Goal: Task Accomplishment & Management: Manage account settings

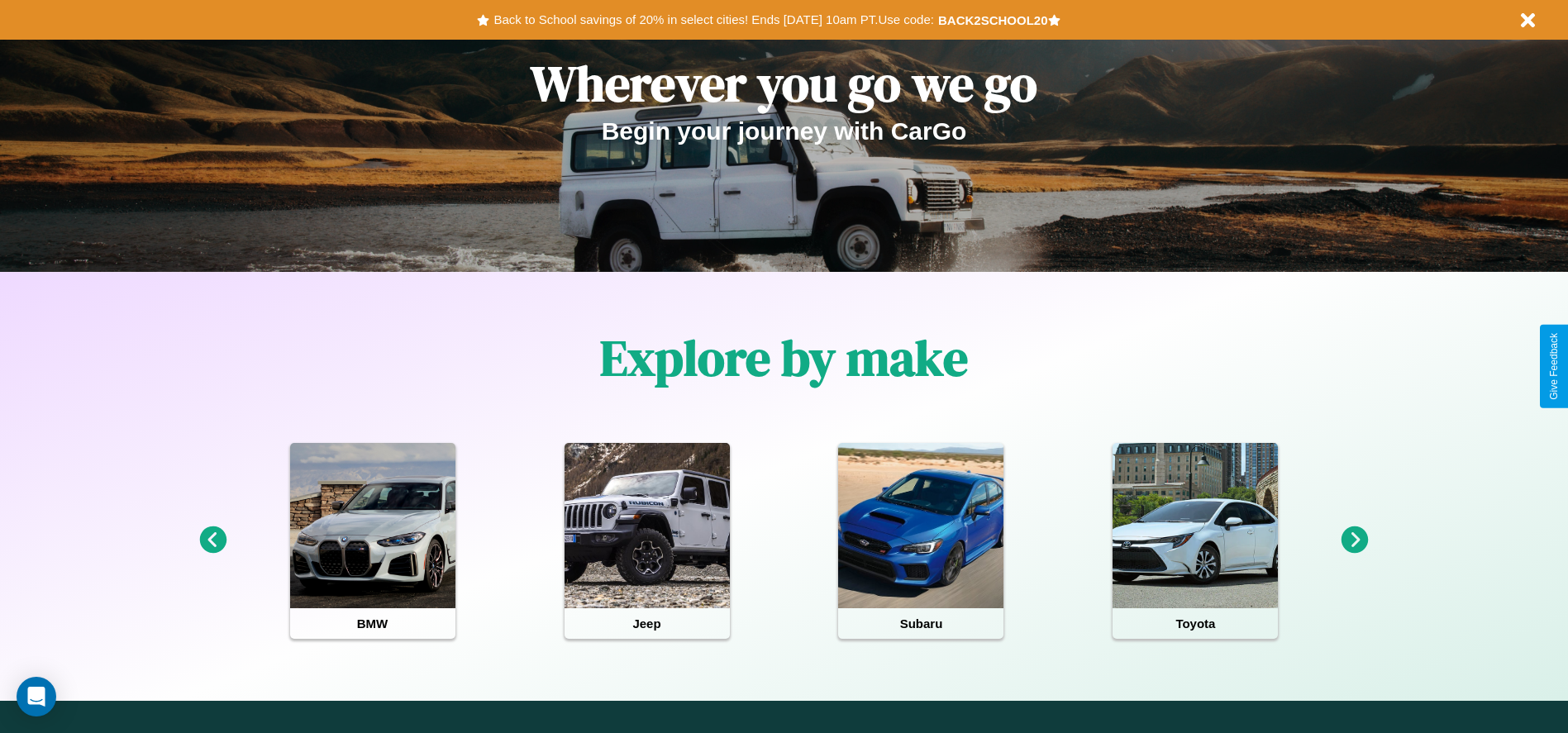
scroll to position [343, 0]
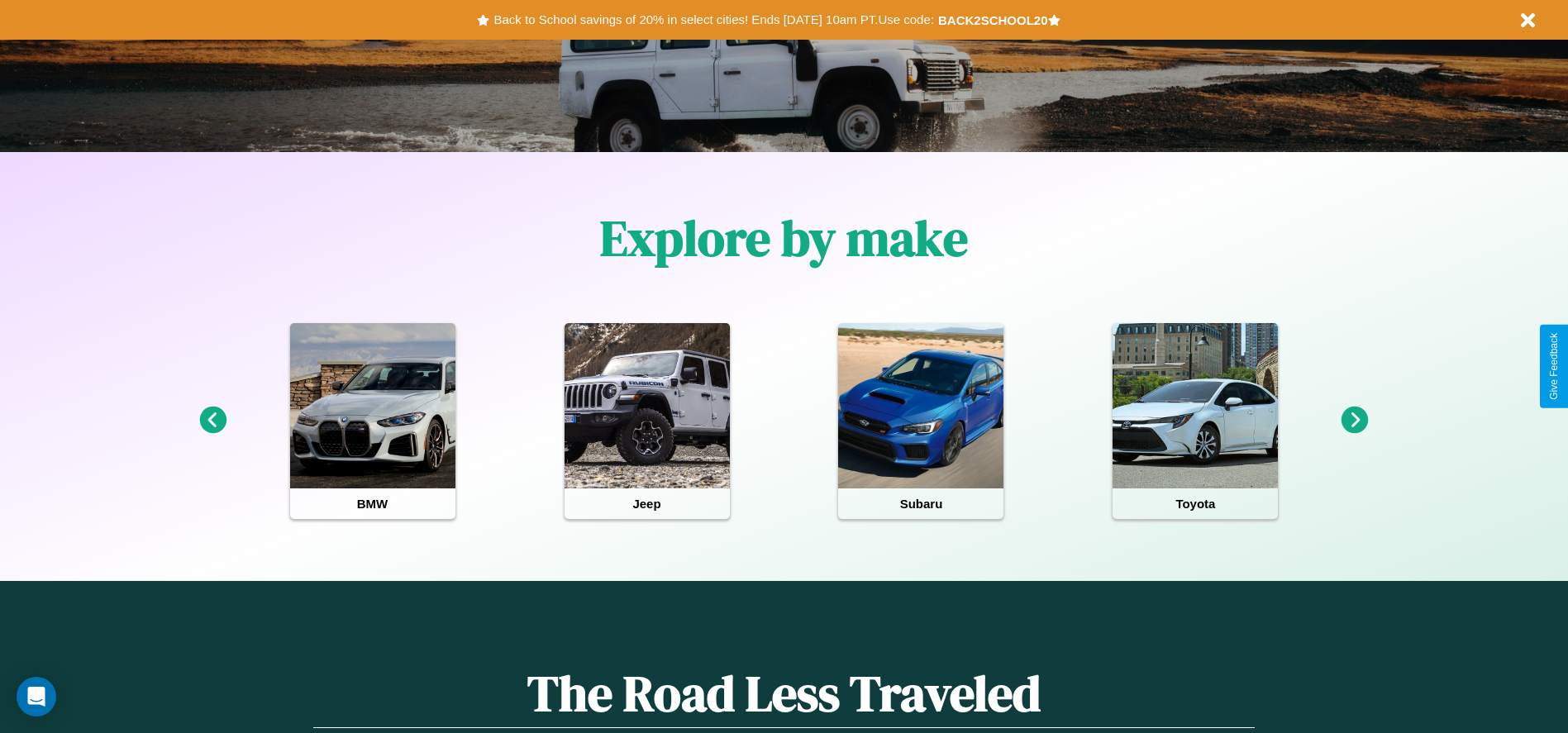
click at [1355, 420] on icon at bounding box center [1355, 419] width 27 height 27
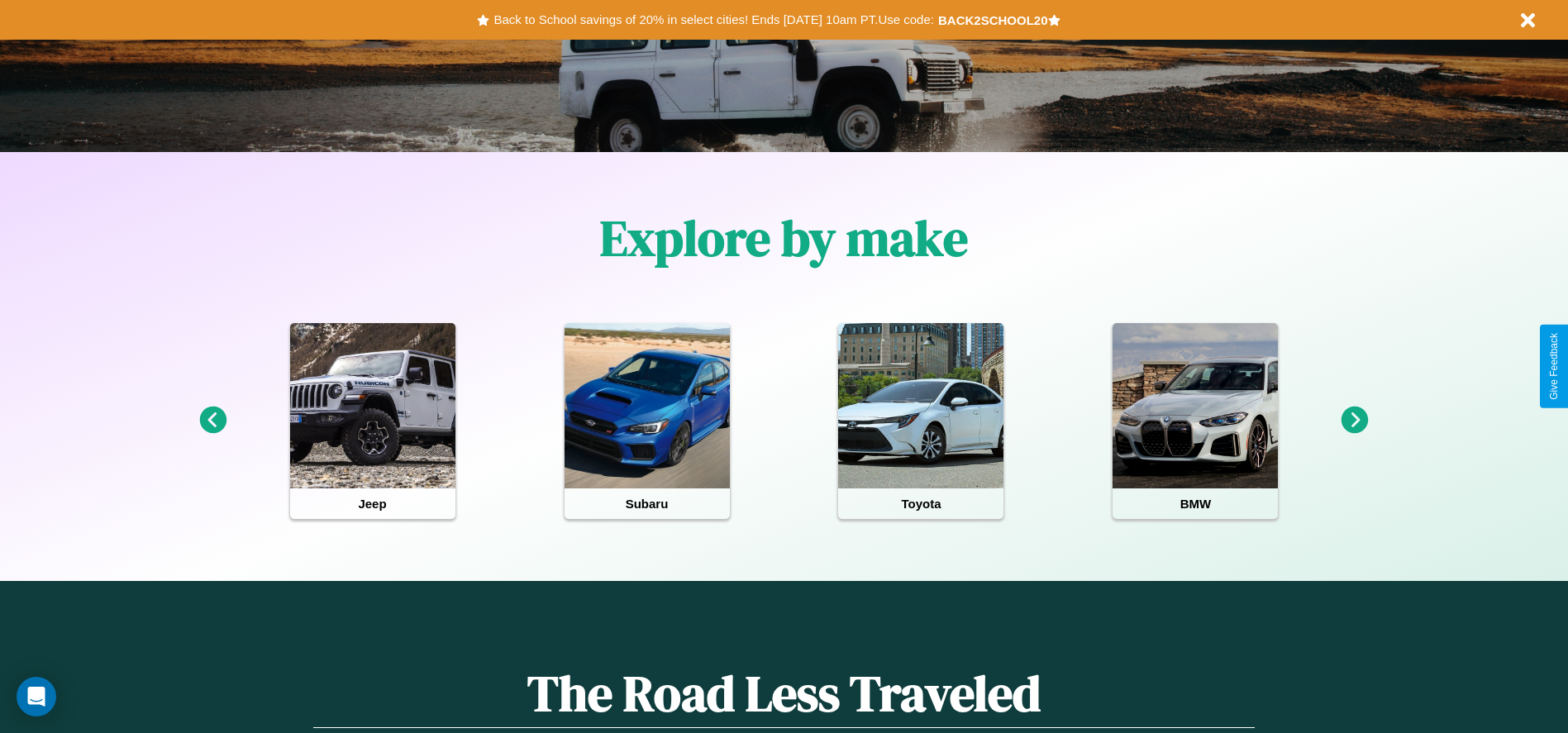
click at [213, 420] on icon at bounding box center [213, 419] width 27 height 27
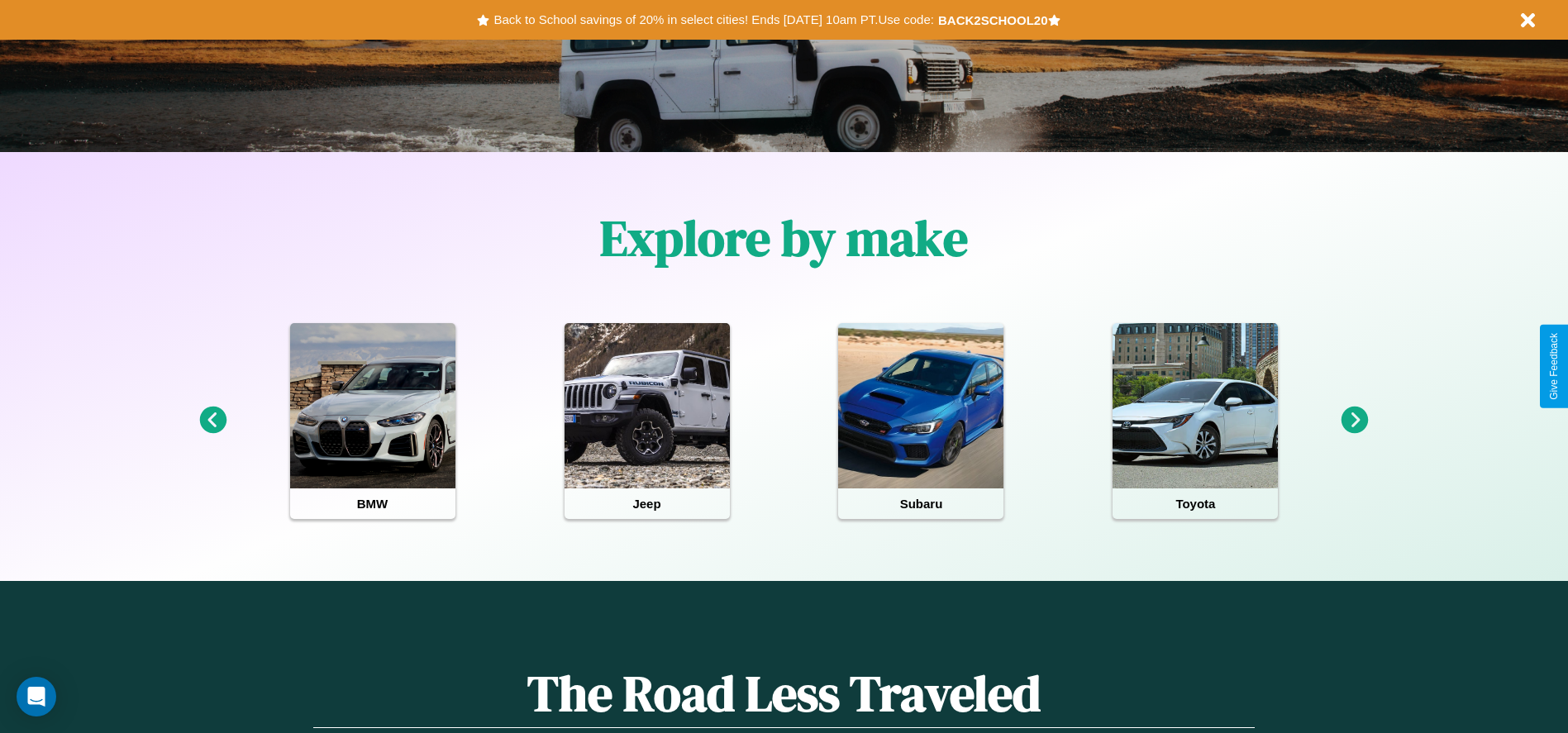
click at [1355, 420] on icon at bounding box center [1355, 419] width 27 height 27
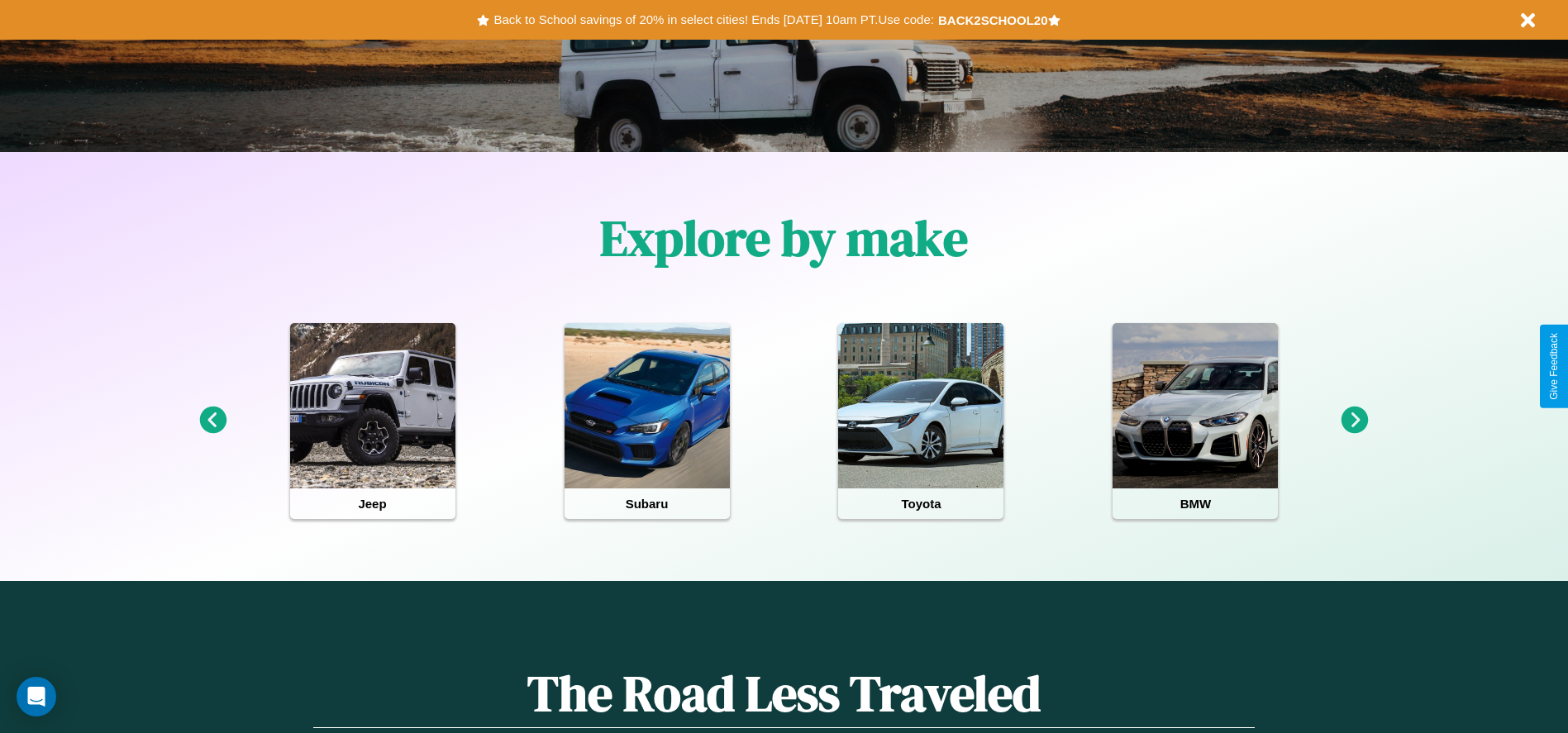
click at [1355, 420] on icon at bounding box center [1355, 419] width 27 height 27
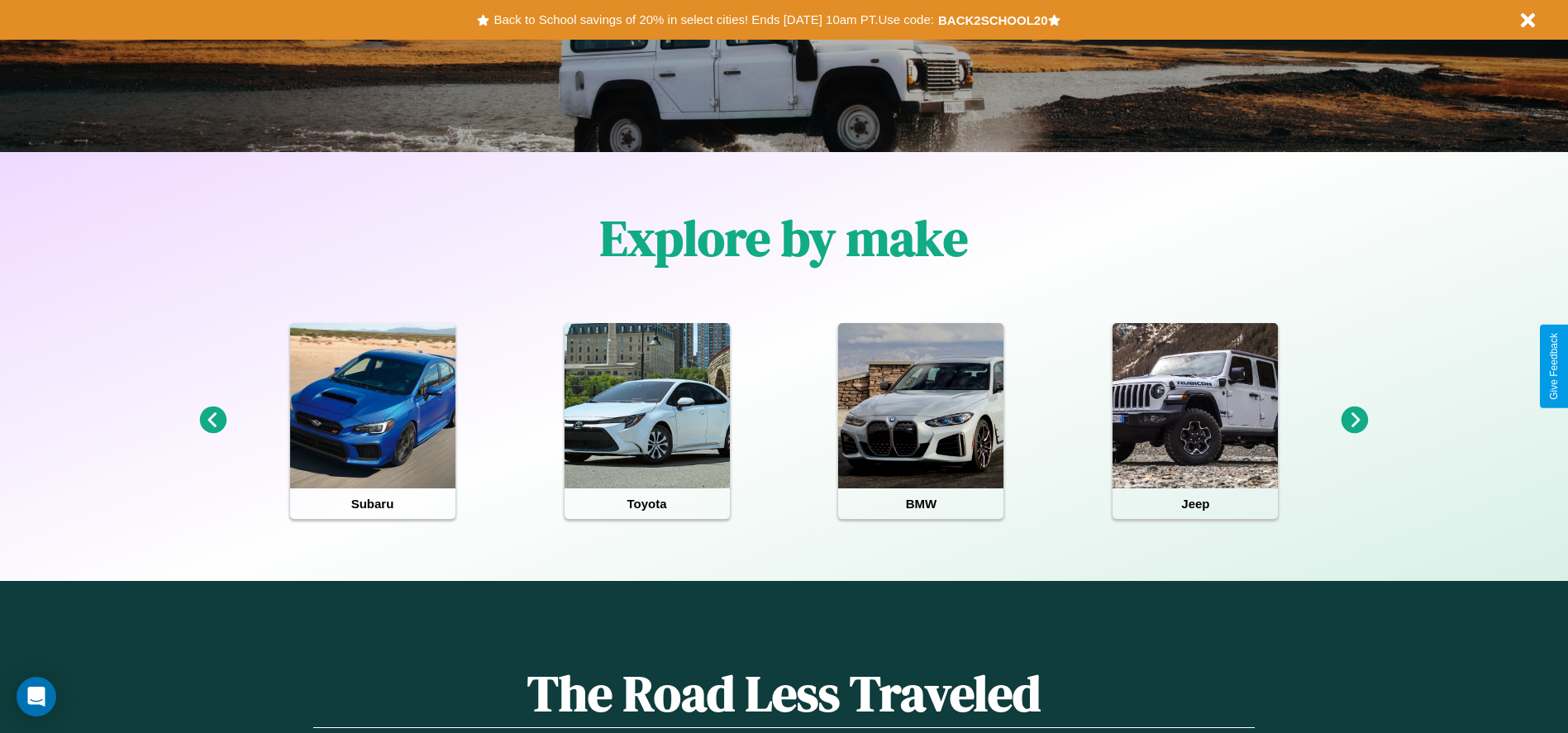
click at [1355, 420] on icon at bounding box center [1355, 419] width 27 height 27
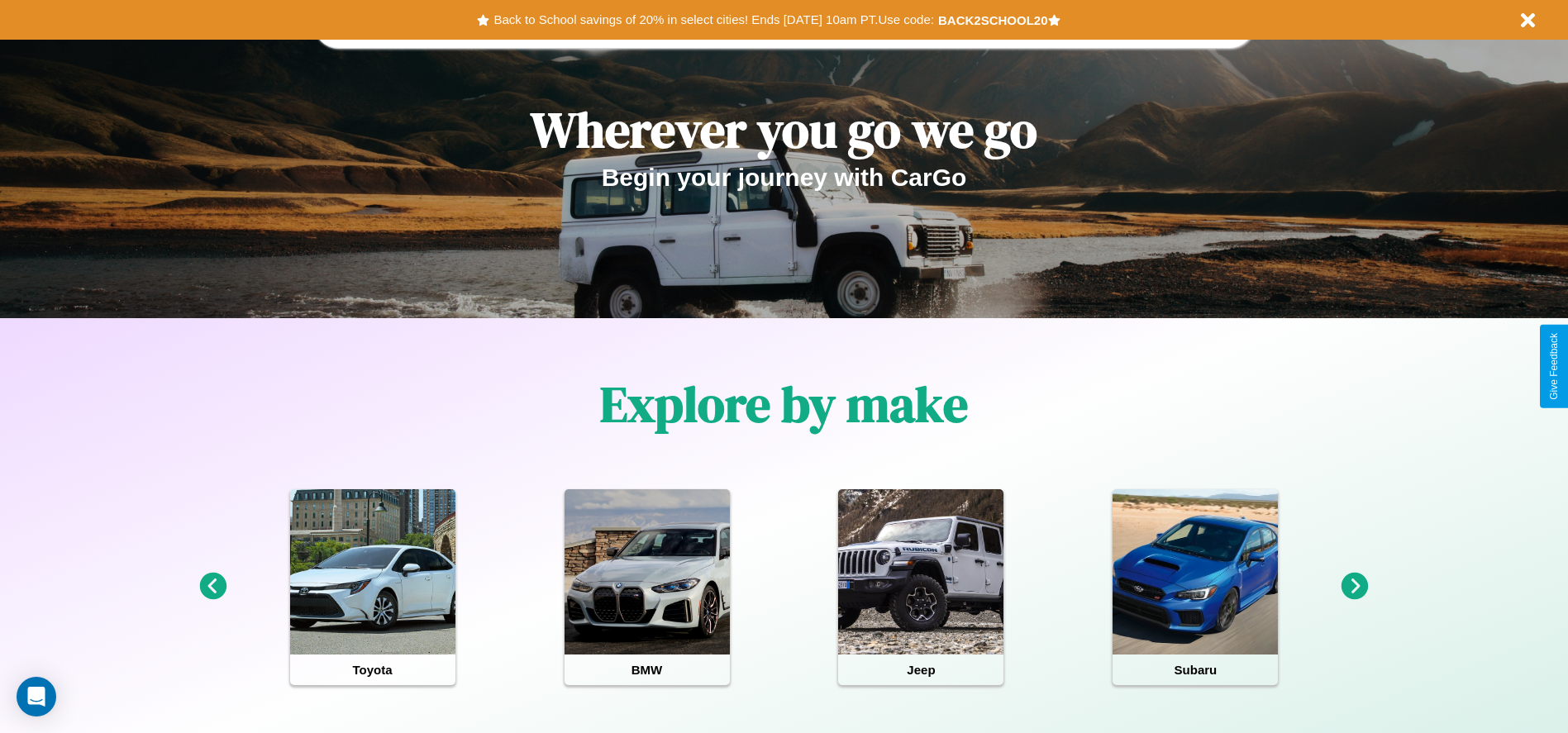
scroll to position [0, 0]
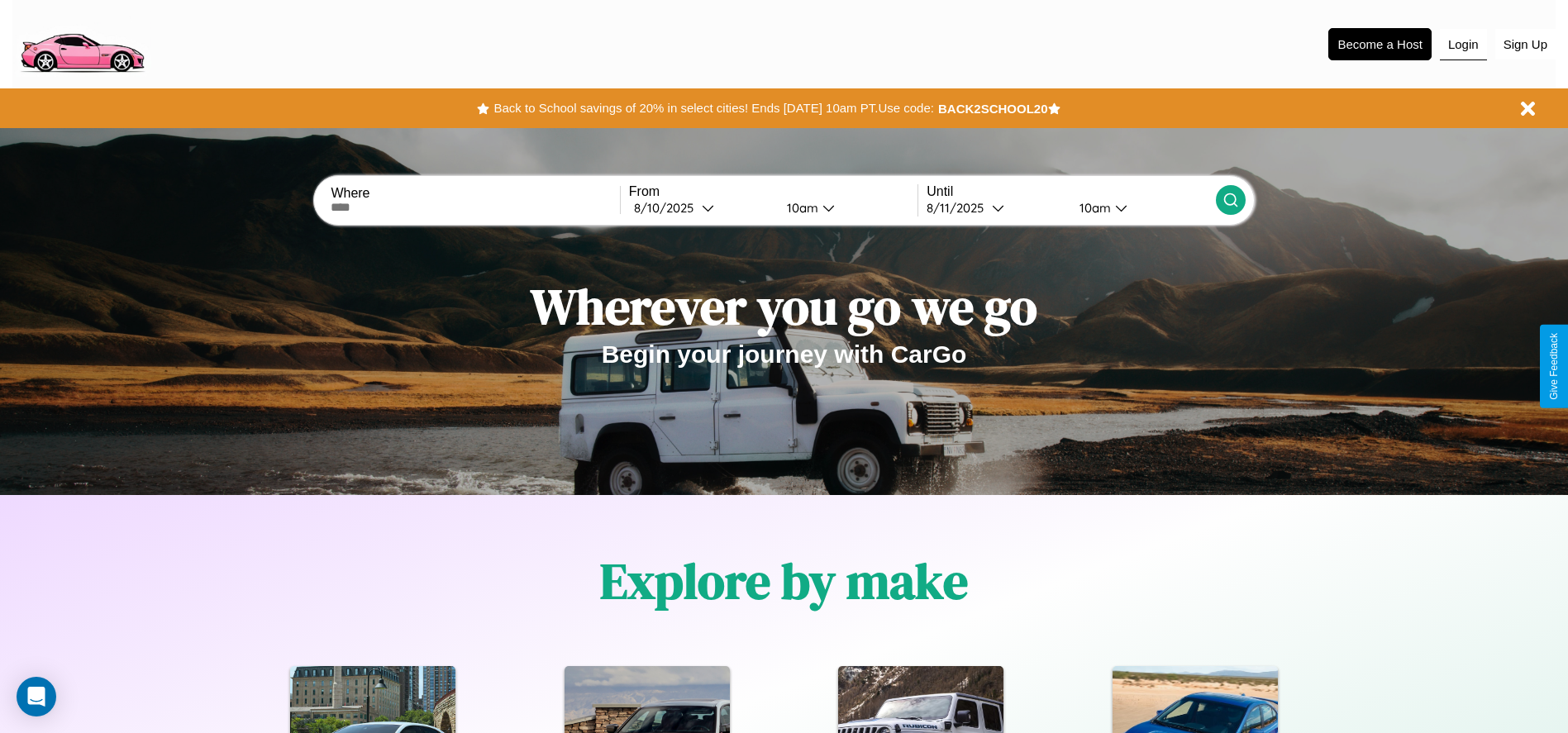
click at [1463, 44] on button "Login" at bounding box center [1464, 45] width 47 height 32
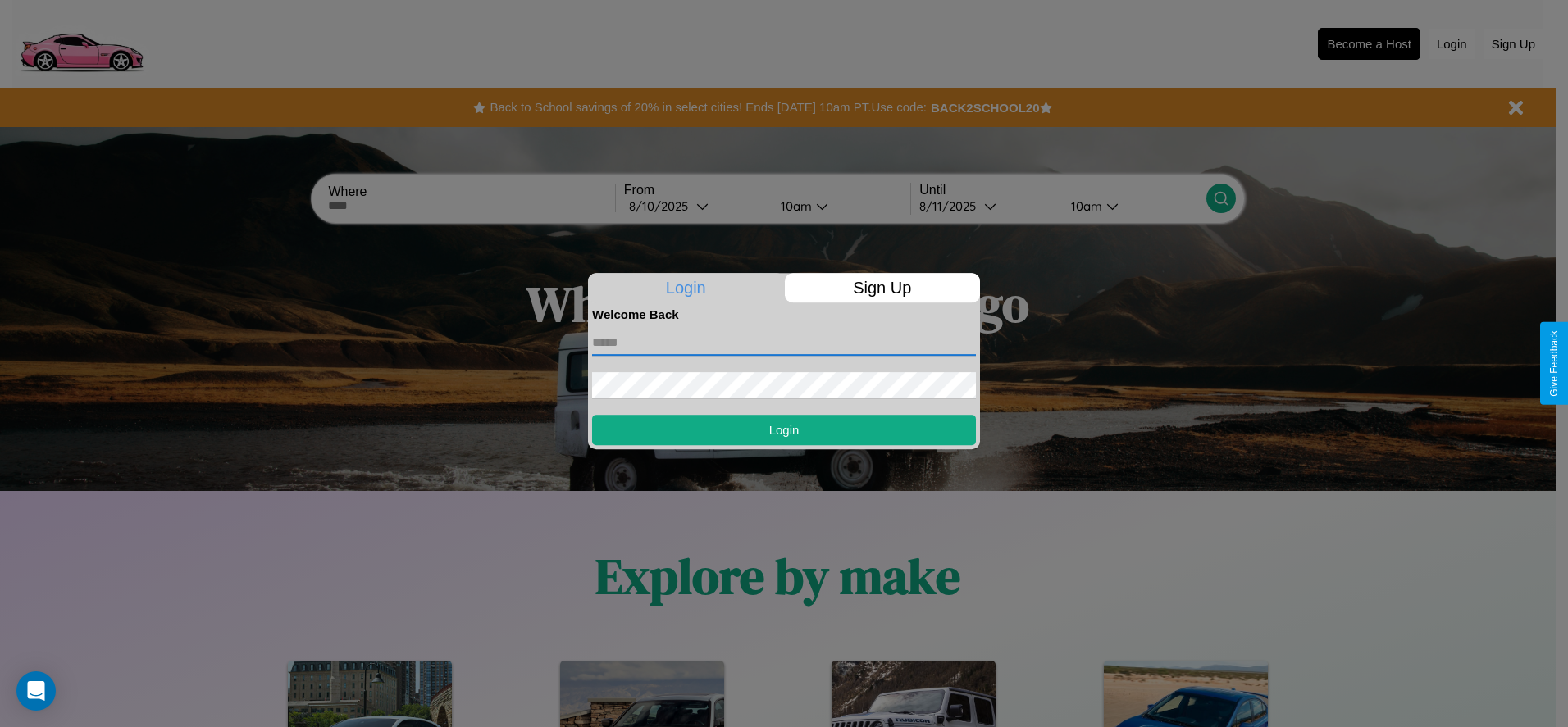
click at [784, 342] on input "text" at bounding box center [783, 343] width 384 height 26
type input "**********"
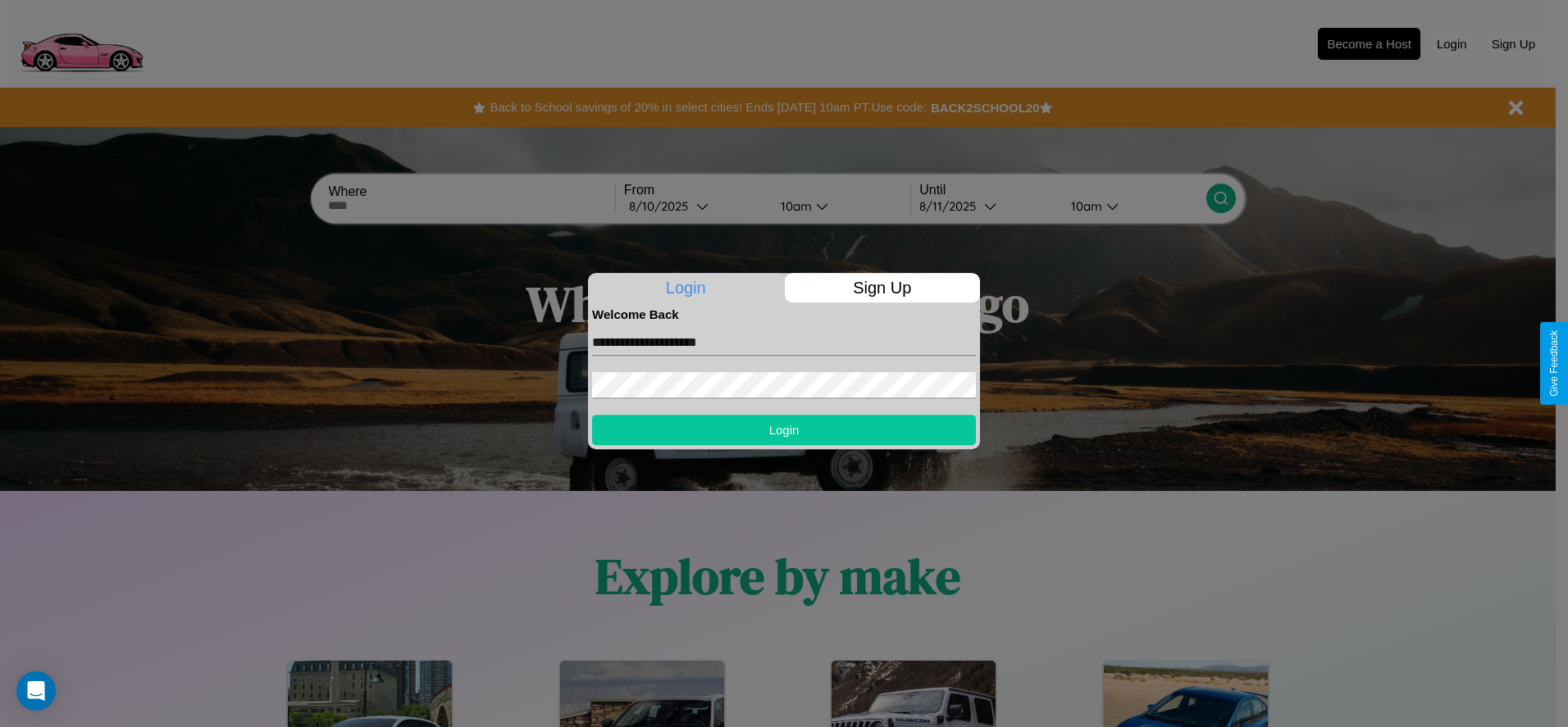
click at [784, 430] on button "Login" at bounding box center [783, 430] width 384 height 31
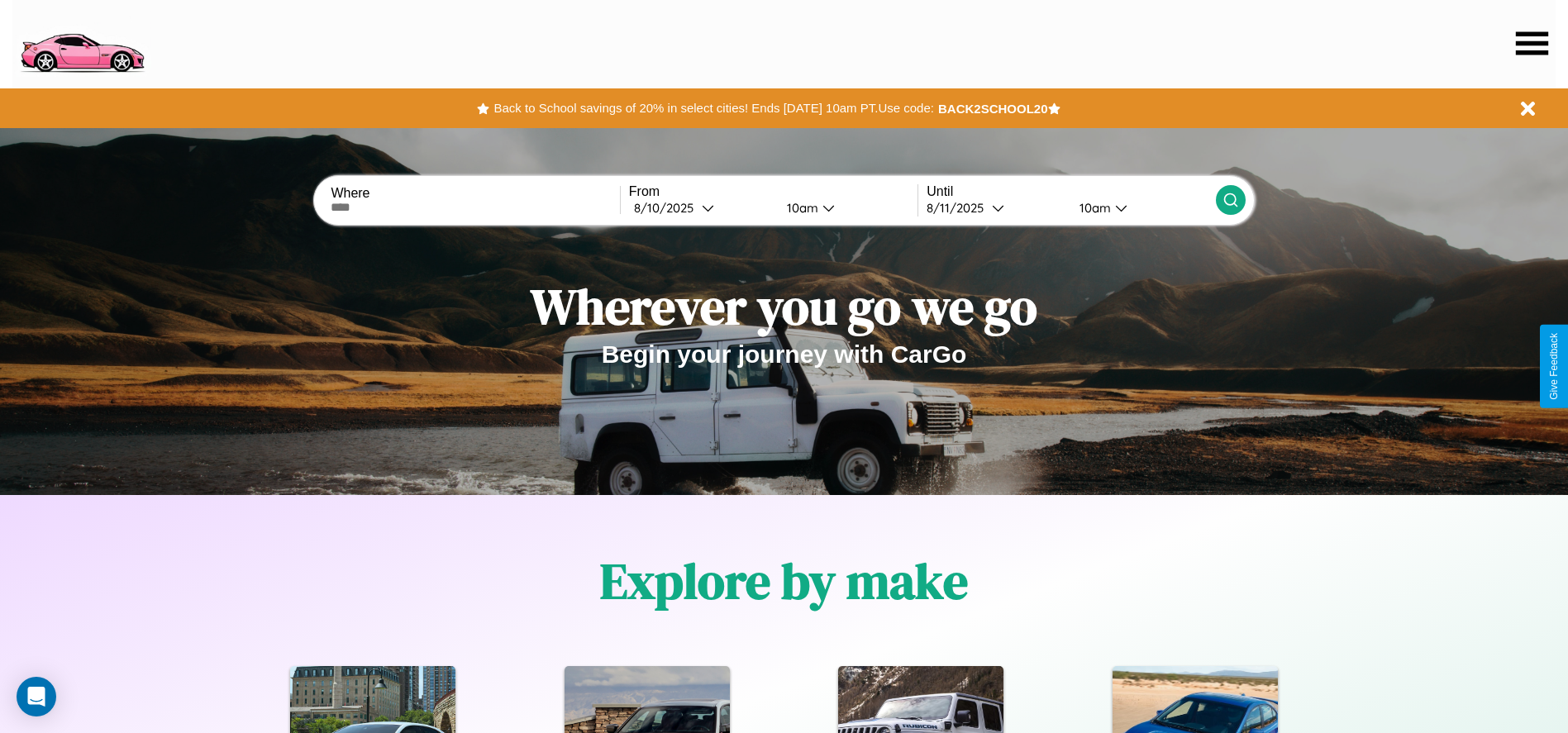
click at [1532, 43] on icon at bounding box center [1532, 43] width 32 height 23
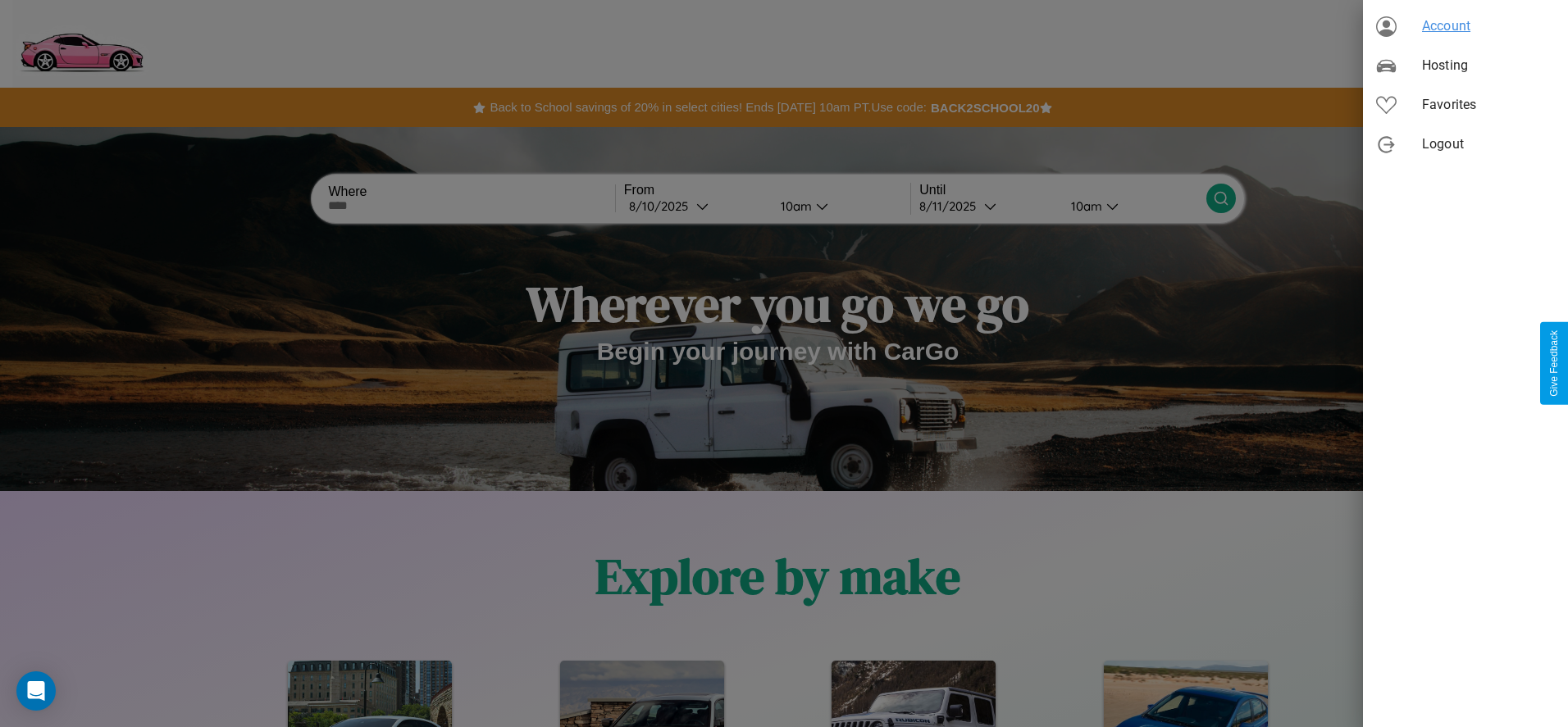
click at [1465, 26] on span "Account" at bounding box center [1487, 26] width 133 height 19
